Goal: Find specific page/section

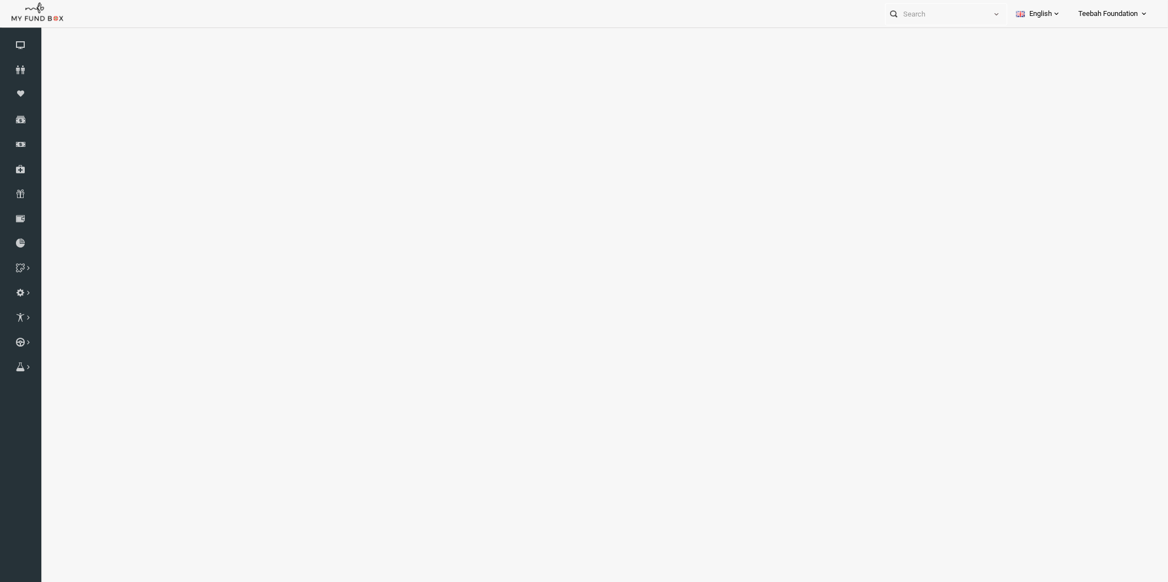
select select "100"
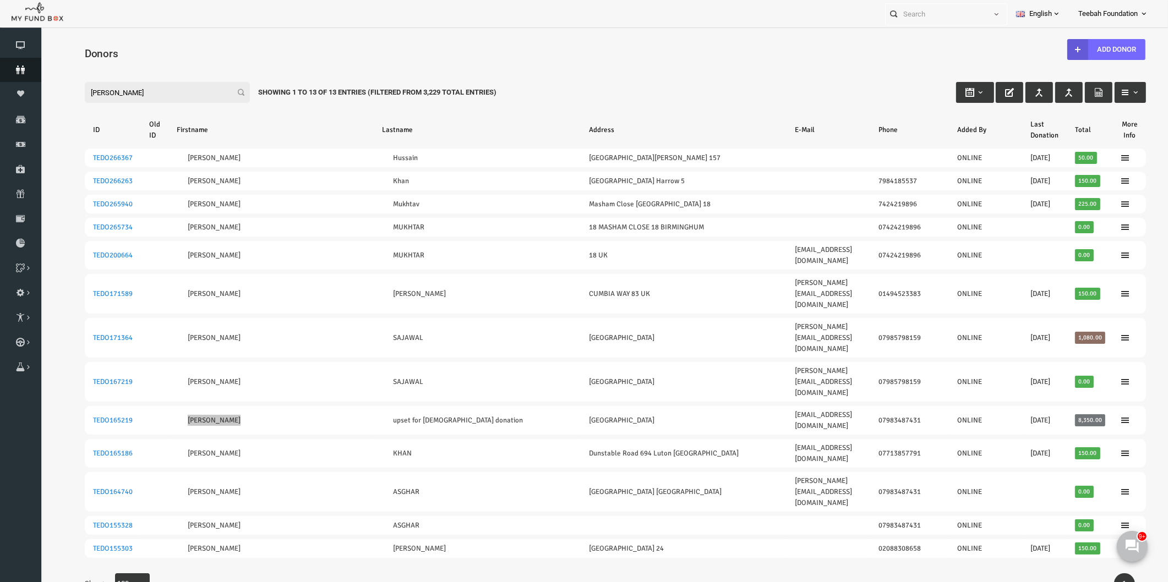
click at [29, 69] on icon at bounding box center [20, 70] width 41 height 9
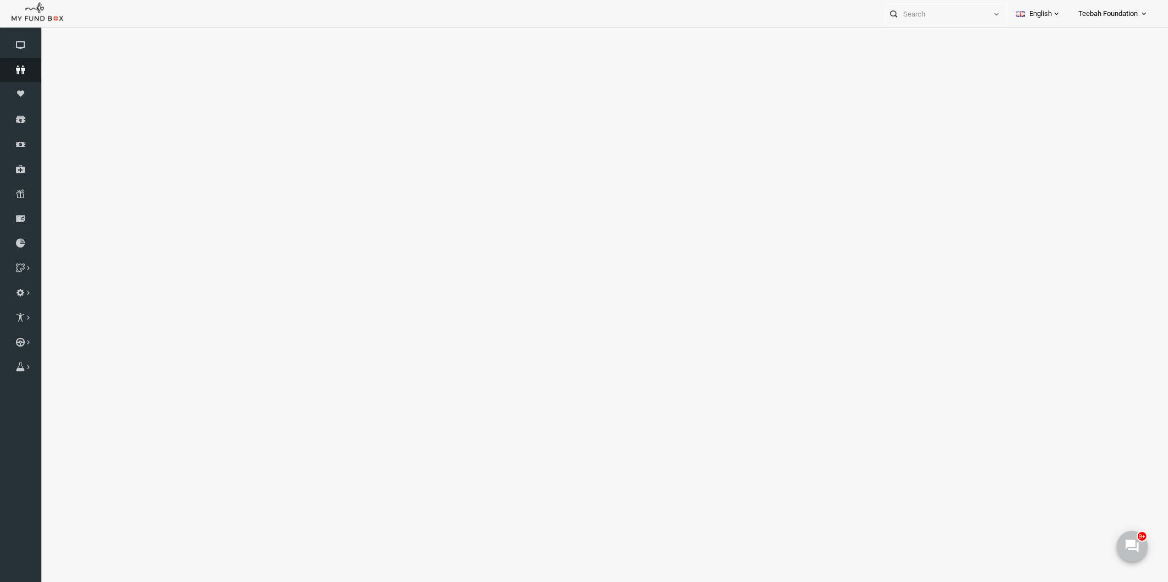
select select "100"
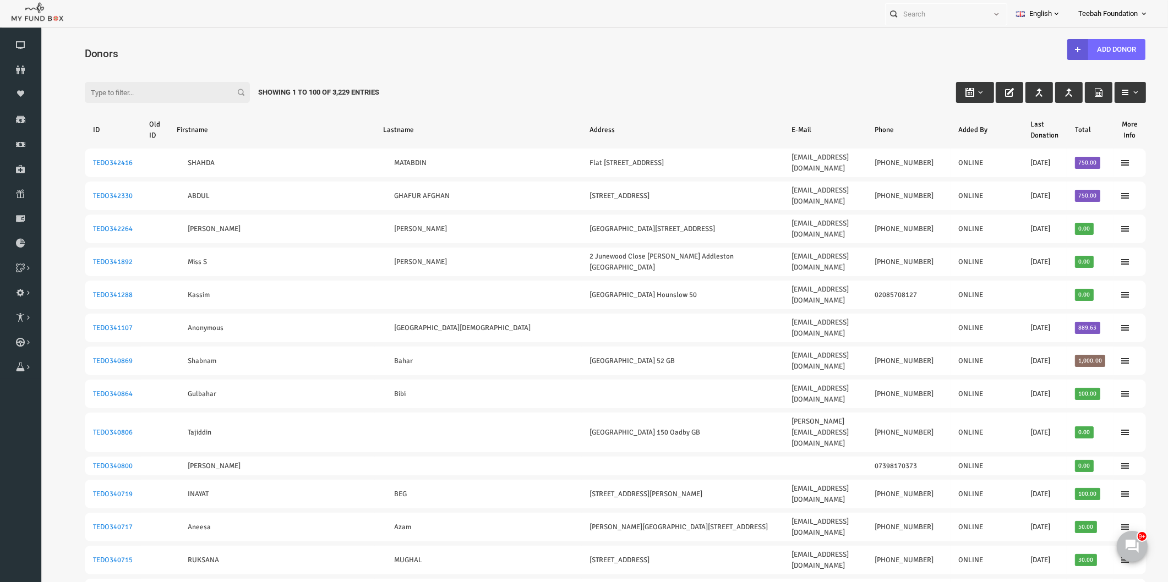
click at [143, 95] on input "Filter:" at bounding box center [144, 92] width 165 height 21
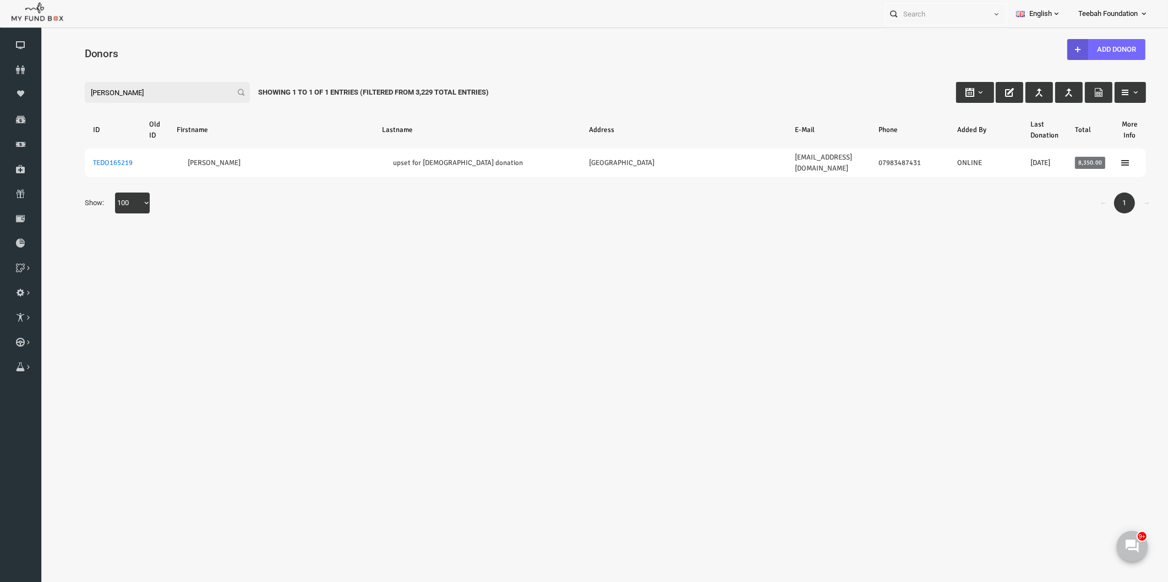
type input "[PERSON_NAME]"
click at [771, 321] on body "Donor Not Found Beneficiary Not Found Partner Not Found!!!! Please Fill out thi…" at bounding box center [592, 308] width 1105 height 551
click at [25, 73] on icon at bounding box center [20, 70] width 41 height 9
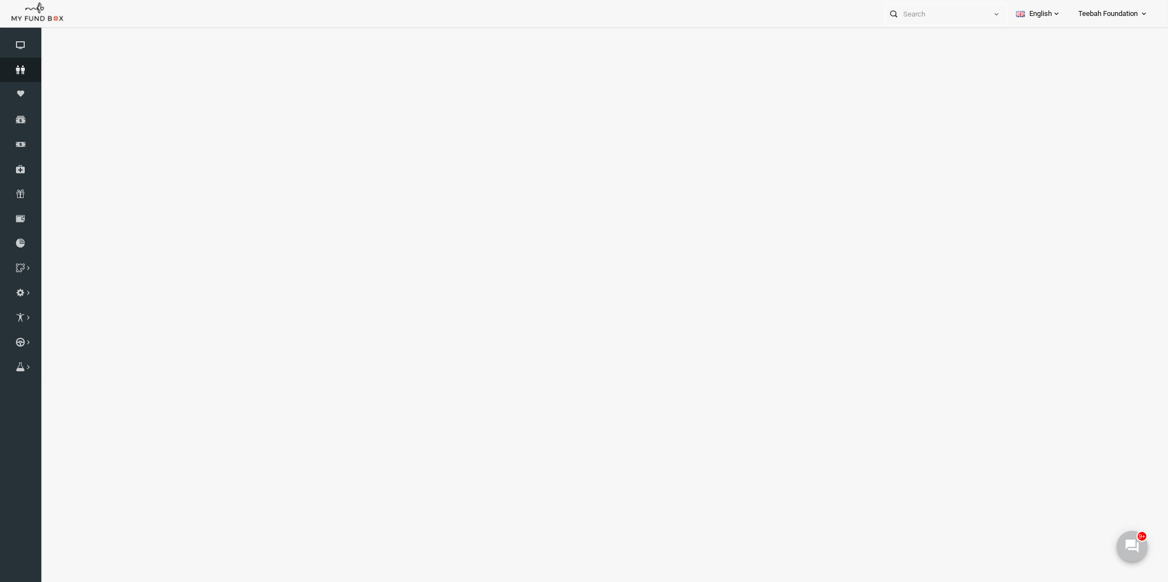
select select "100"
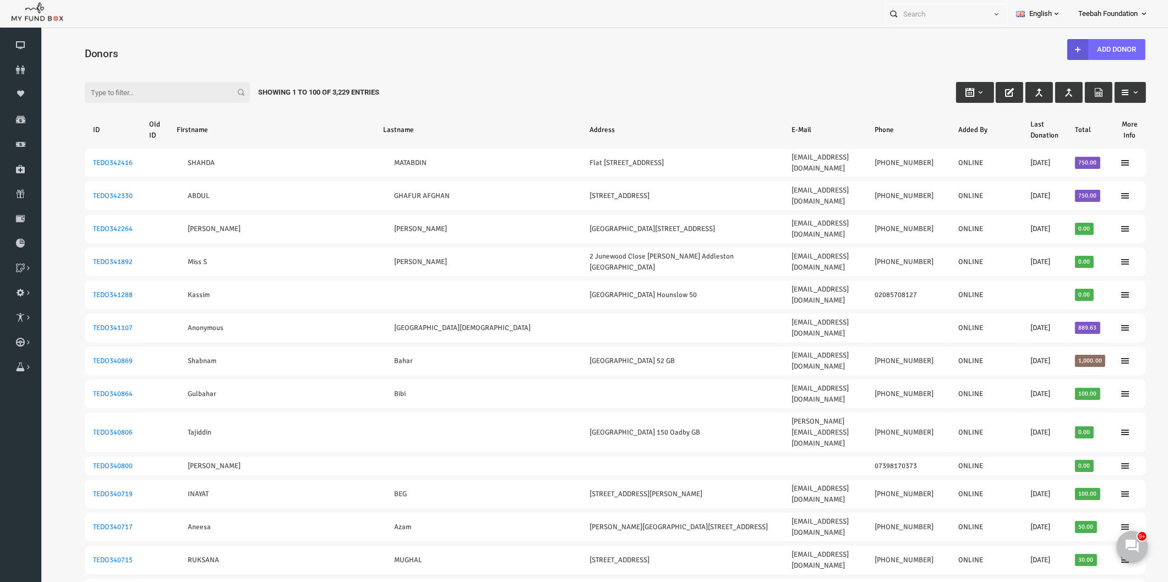
click at [600, 79] on div "Filter: Showing 1 to 100 of 3,229 Entries" at bounding box center [592, 82] width 1083 height 30
